Goal: Task Accomplishment & Management: Manage account settings

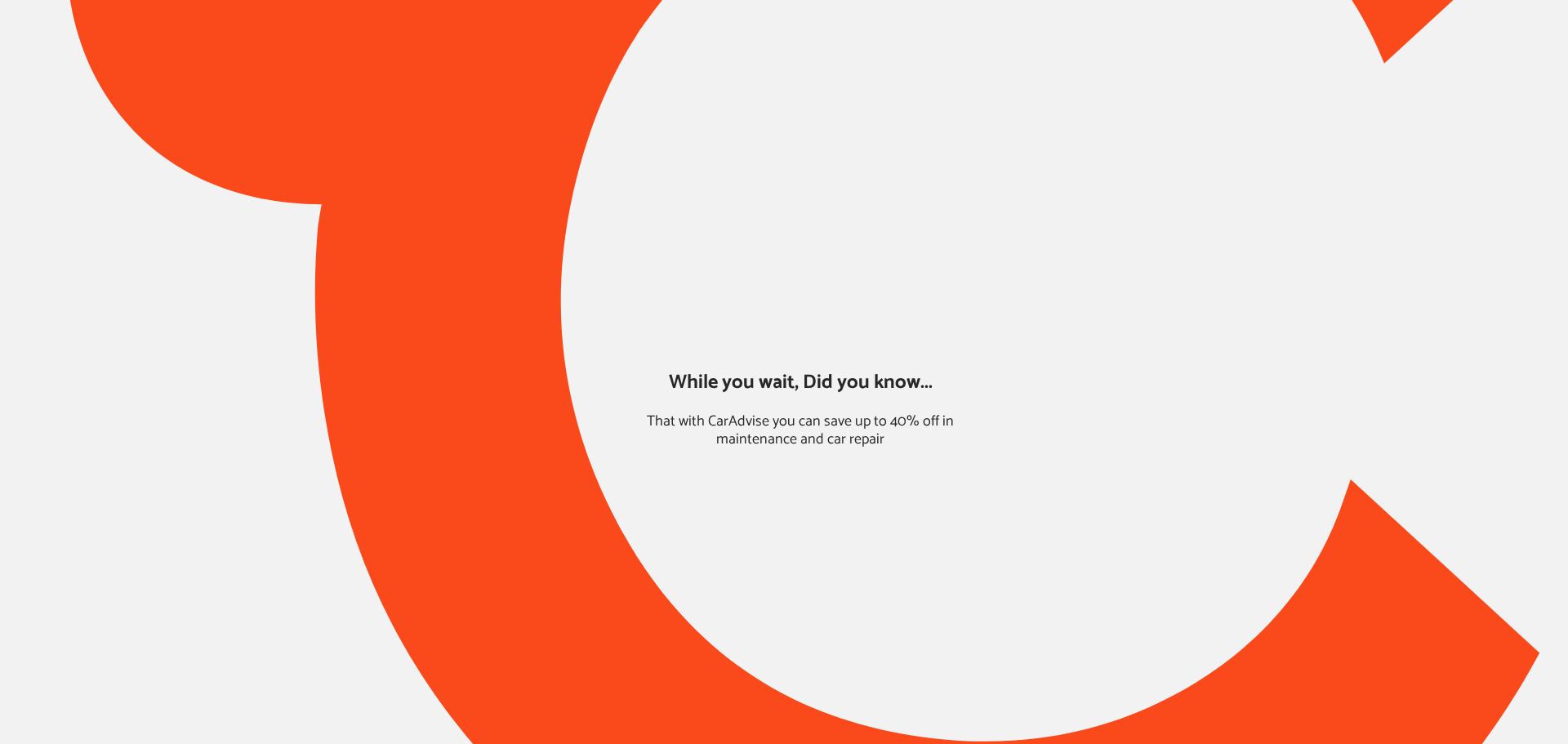
type input "*****"
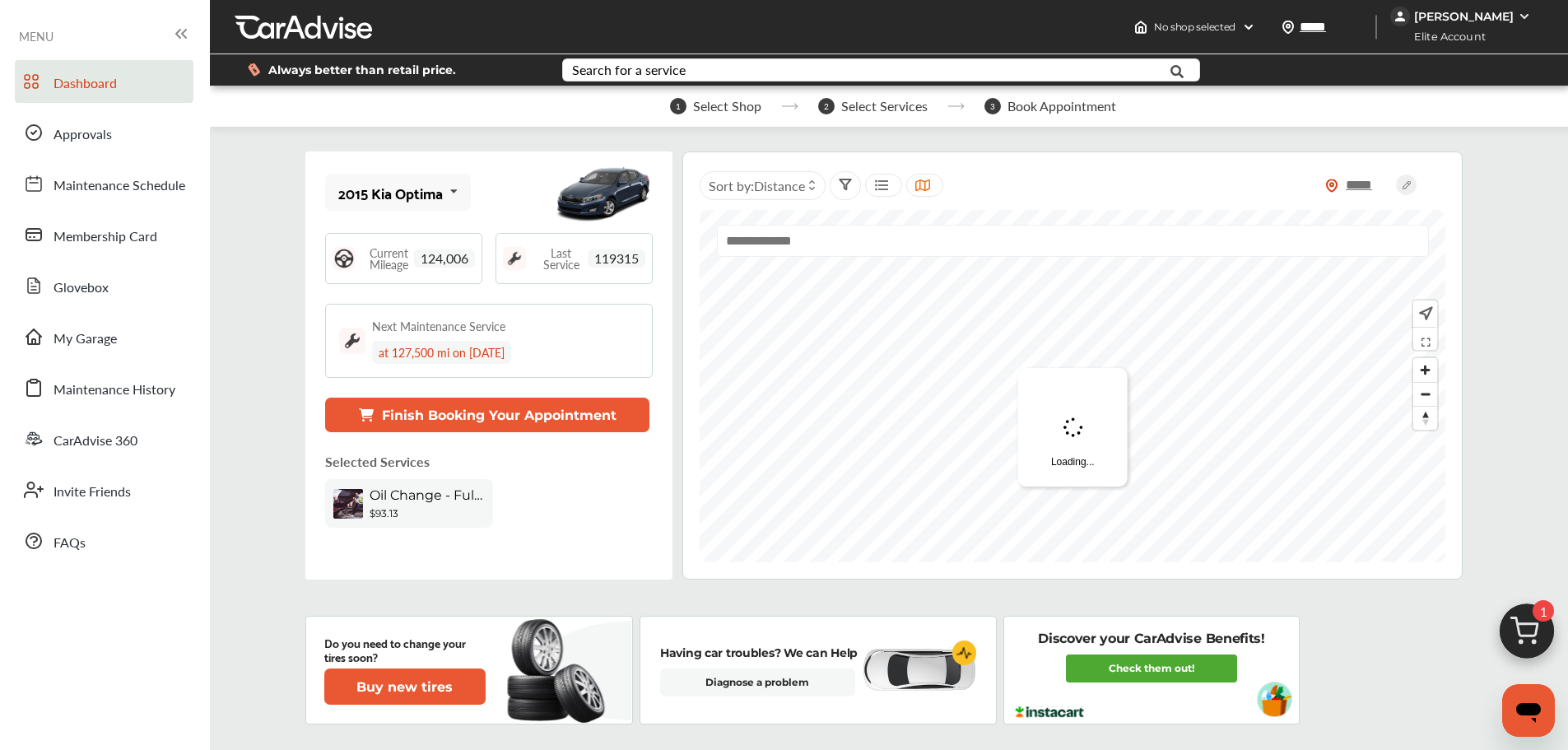
click at [1474, 17] on div "[PERSON_NAME]" at bounding box center [1463, 17] width 100 height 15
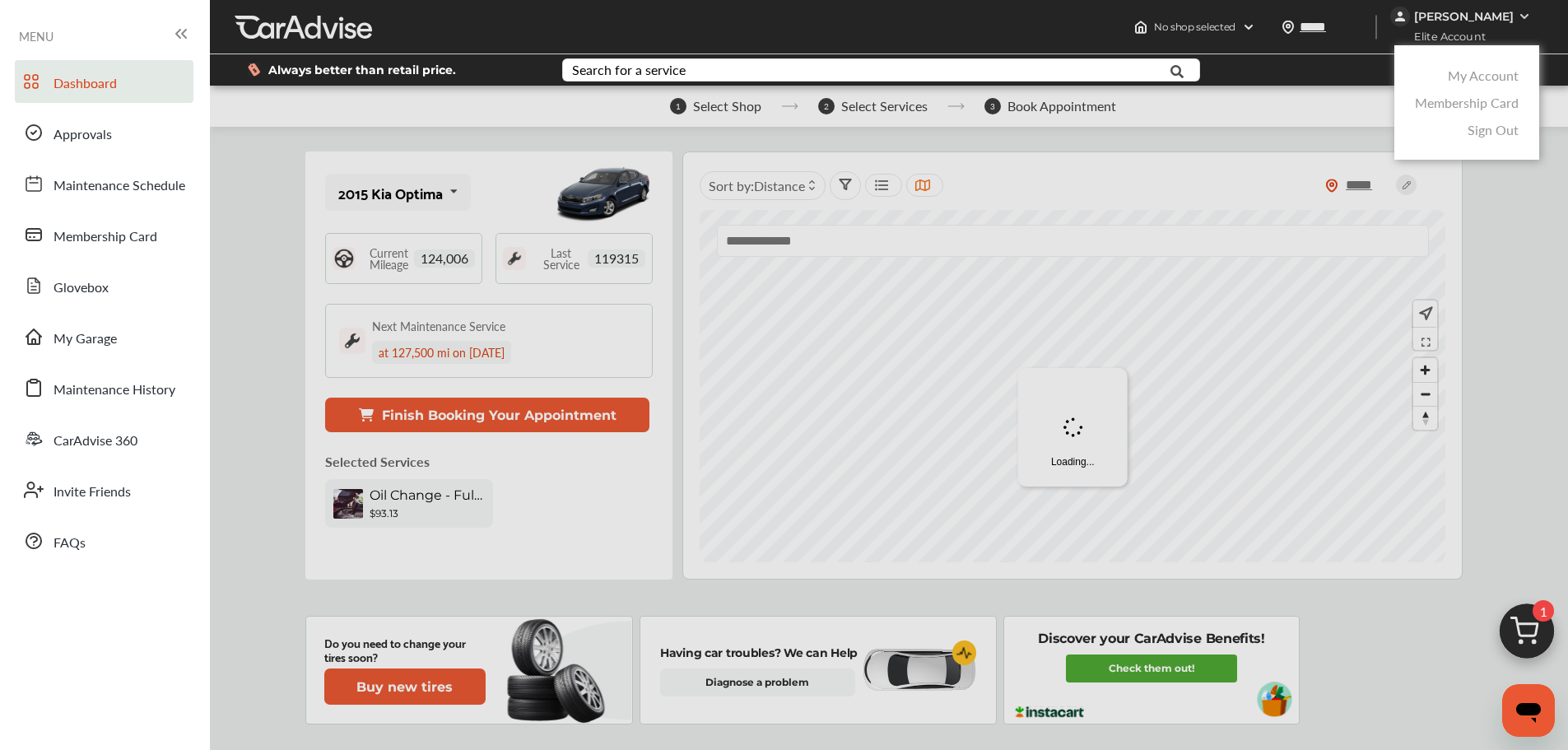
click at [1474, 75] on link "My Account" at bounding box center [1483, 75] width 71 height 19
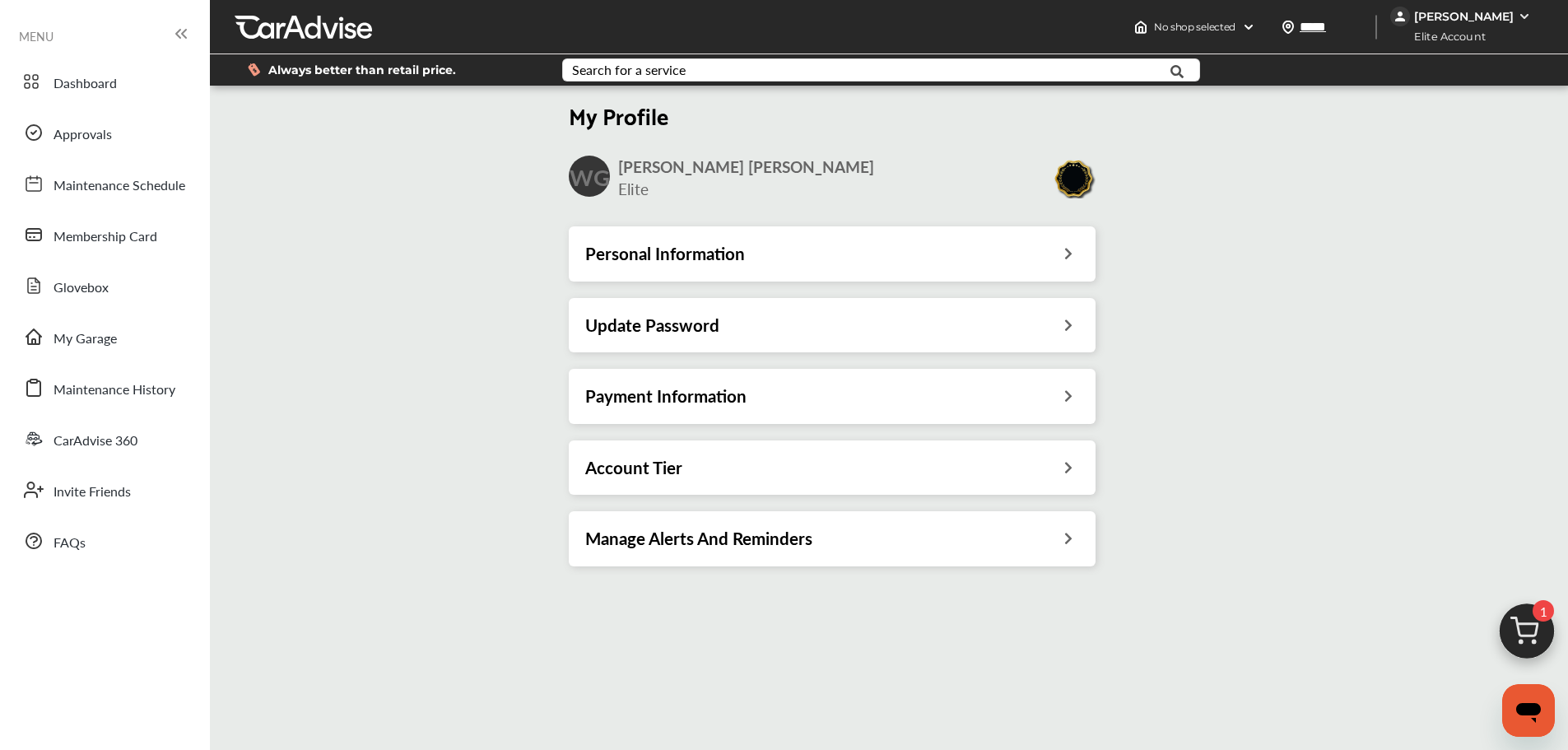
click at [1061, 465] on div "Account Tier" at bounding box center [831, 467] width 494 height 22
